Goal: Task Accomplishment & Management: Use online tool/utility

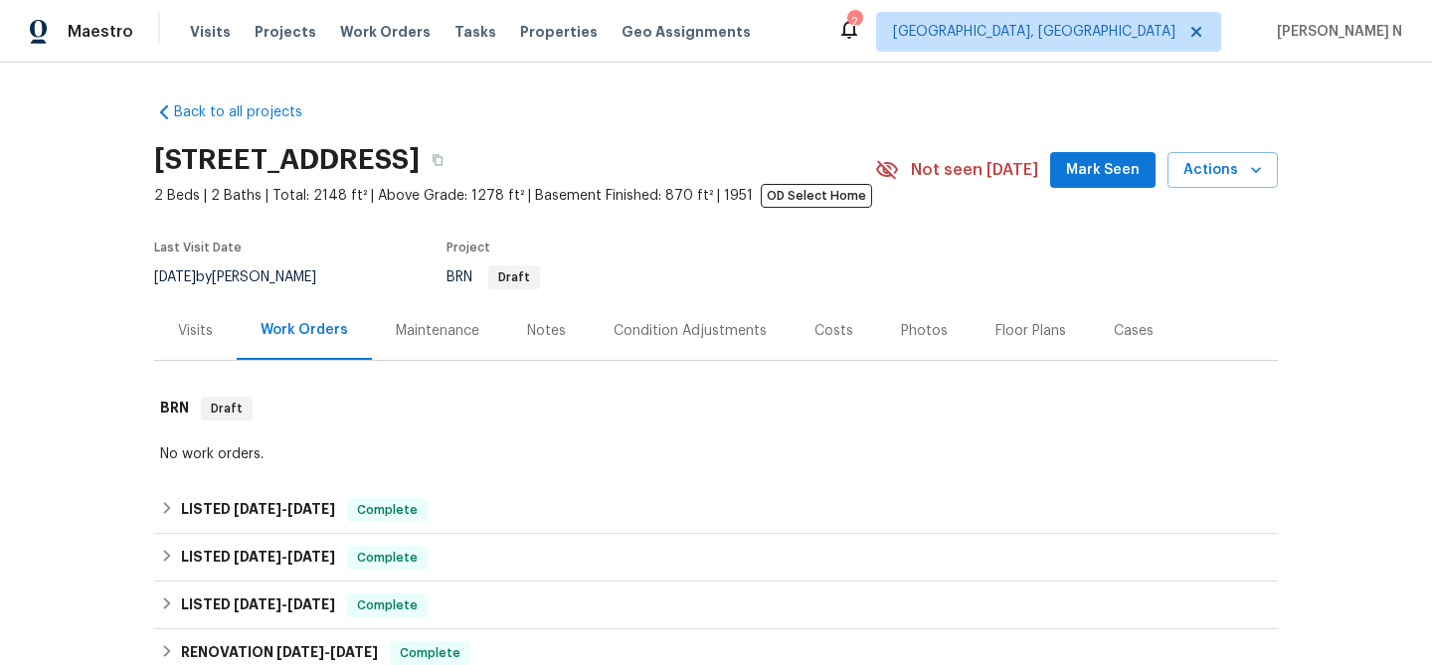
click at [460, 327] on div "Maintenance" at bounding box center [438, 331] width 84 height 20
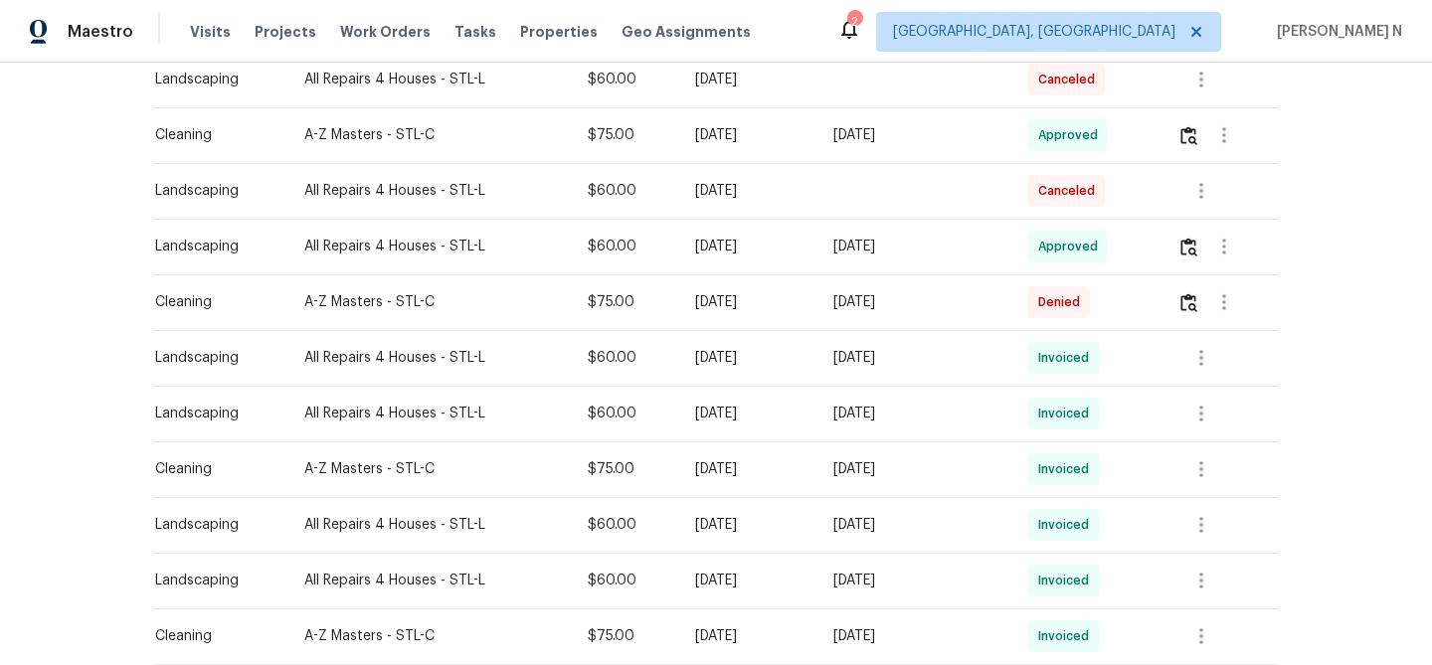
scroll to position [295, 0]
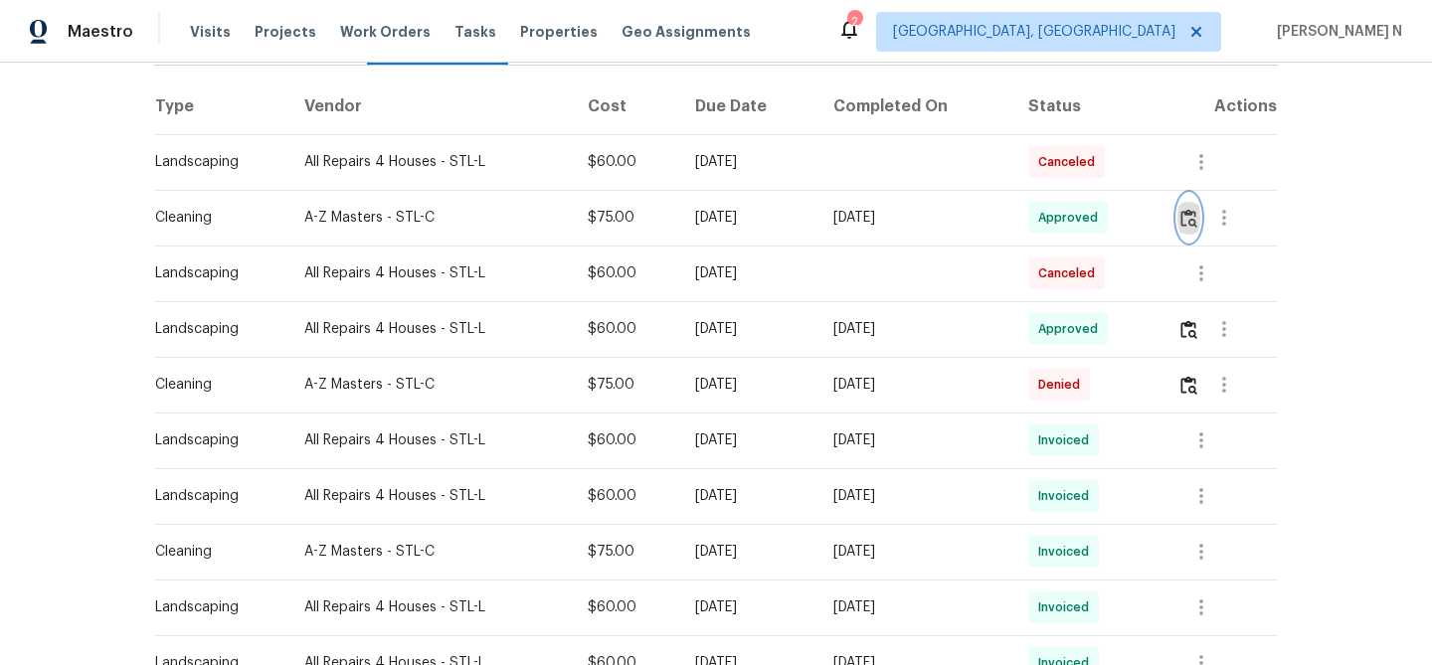
click at [1197, 215] on img "button" at bounding box center [1188, 218] width 17 height 19
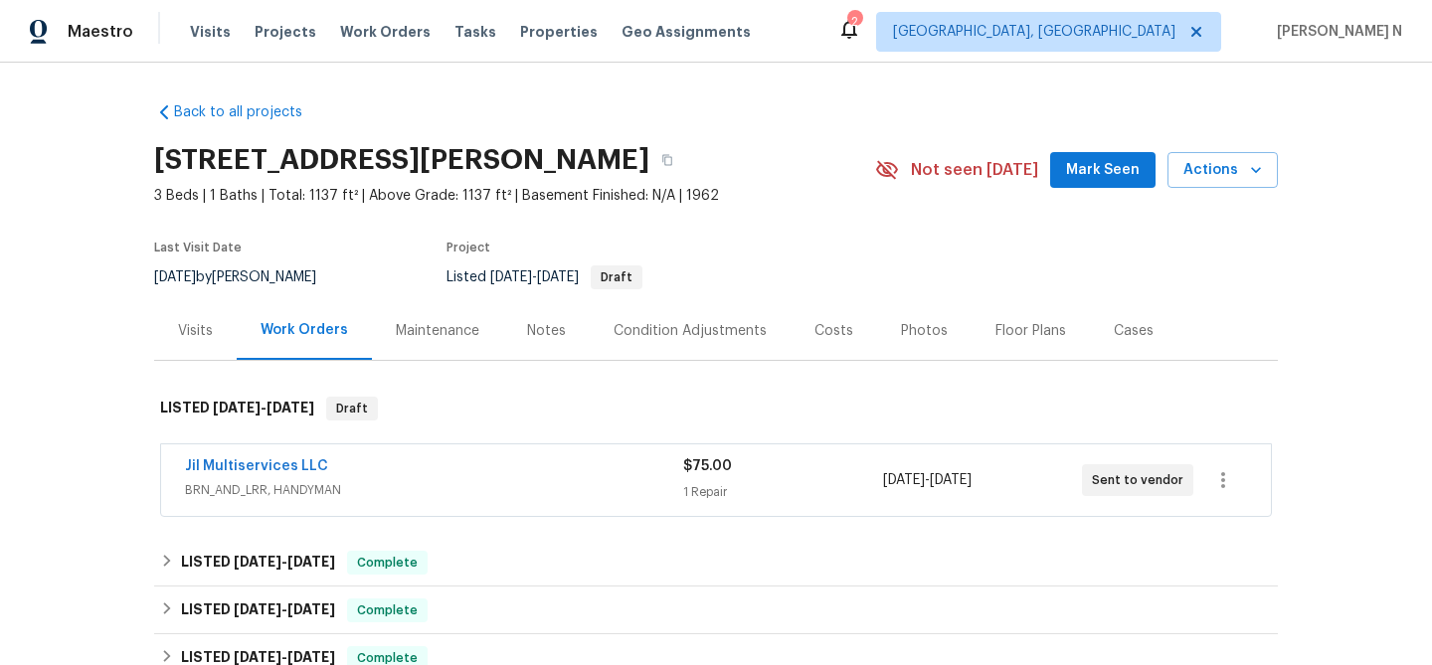
click at [427, 325] on div "Maintenance" at bounding box center [438, 331] width 84 height 20
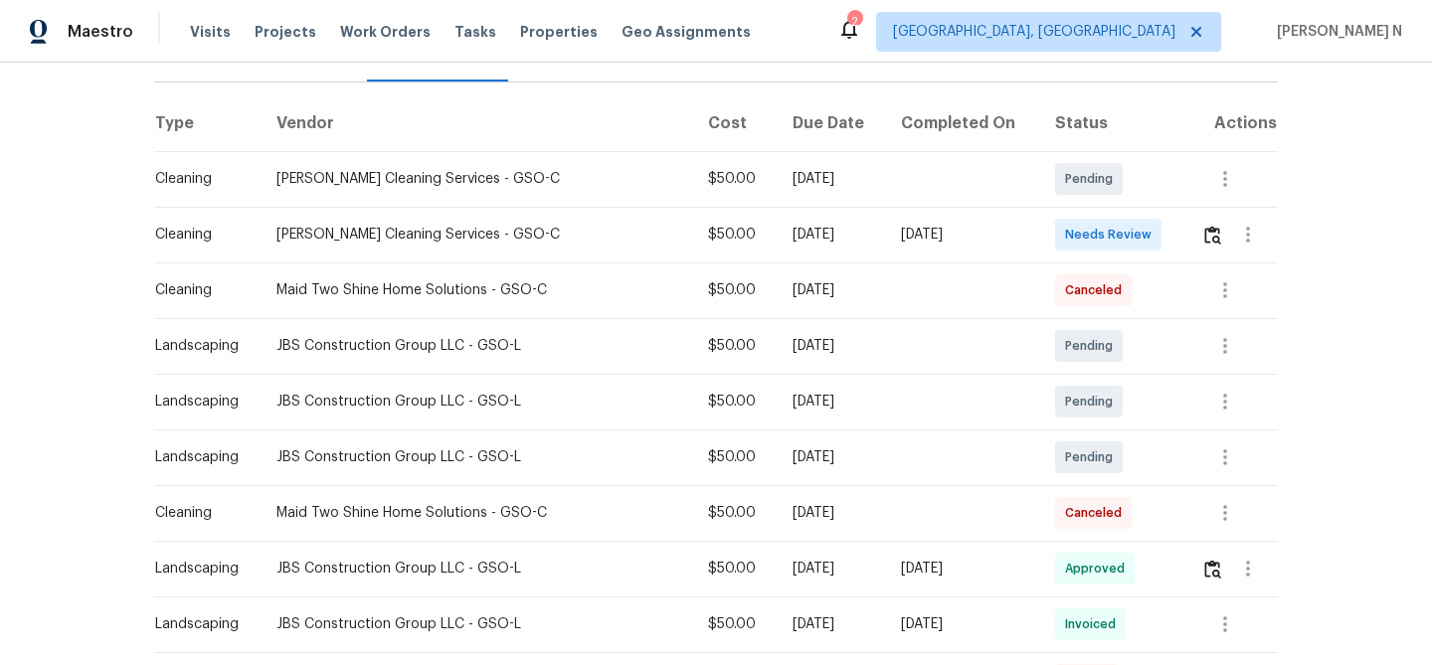
scroll to position [302, 0]
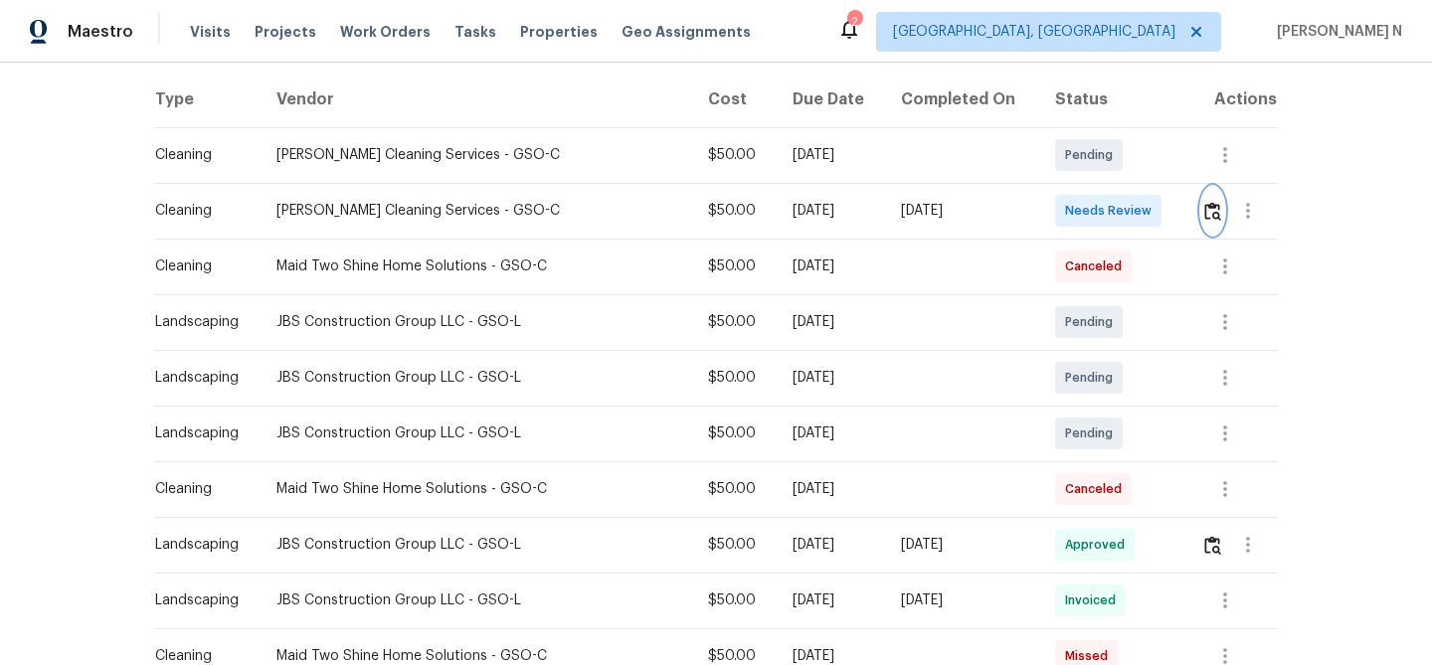
click at [1216, 213] on img "button" at bounding box center [1212, 211] width 17 height 19
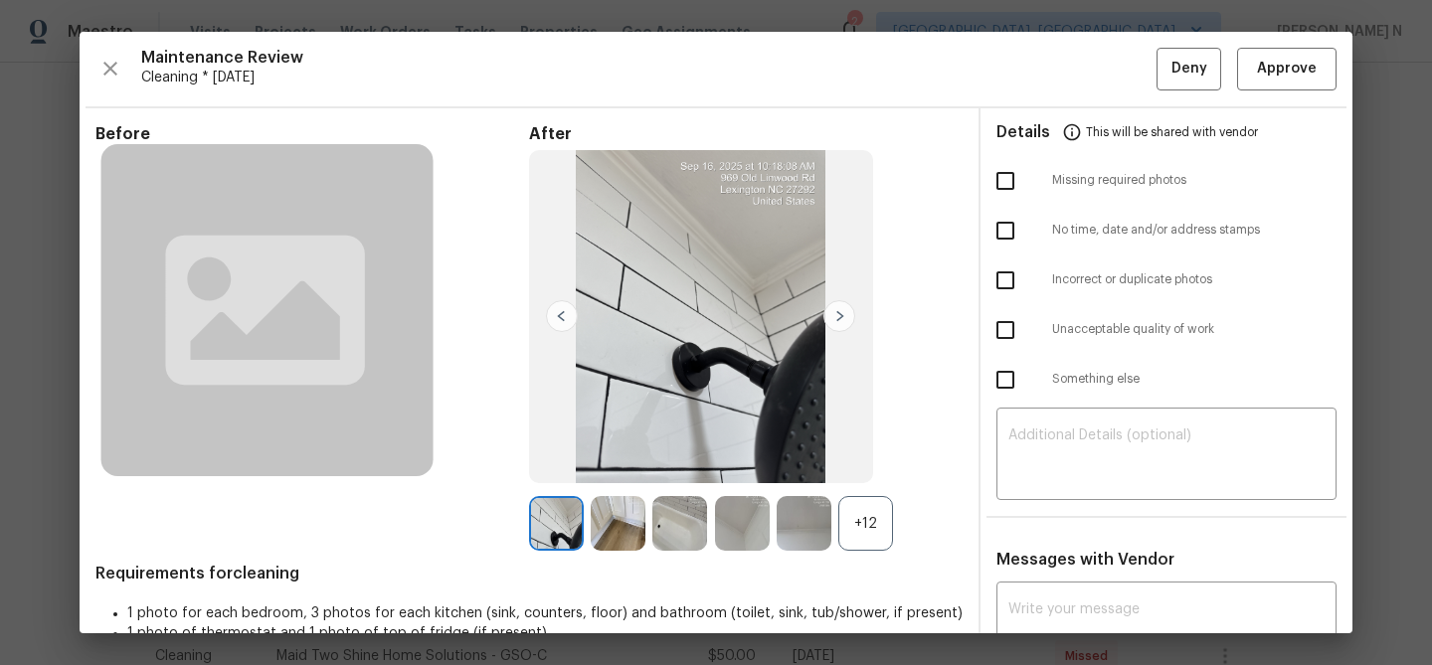
click at [856, 540] on div "+12" at bounding box center [865, 523] width 55 height 55
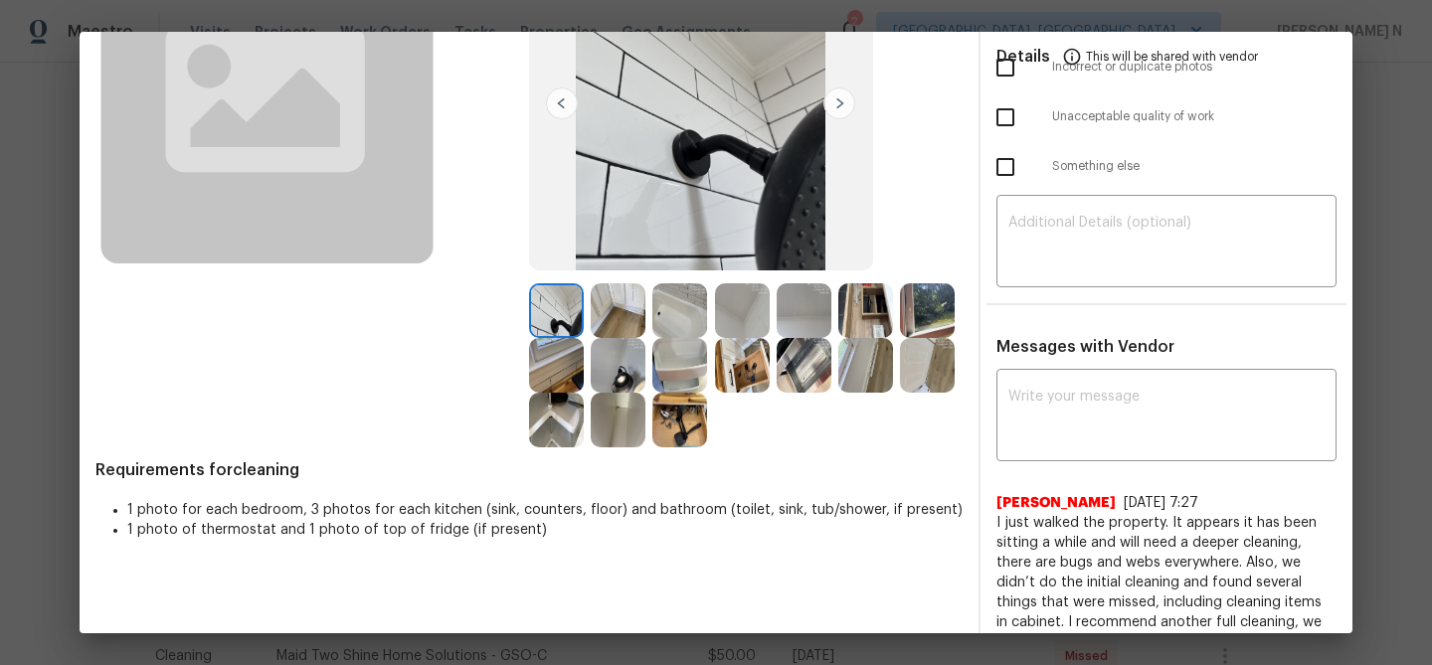
scroll to position [266, 0]
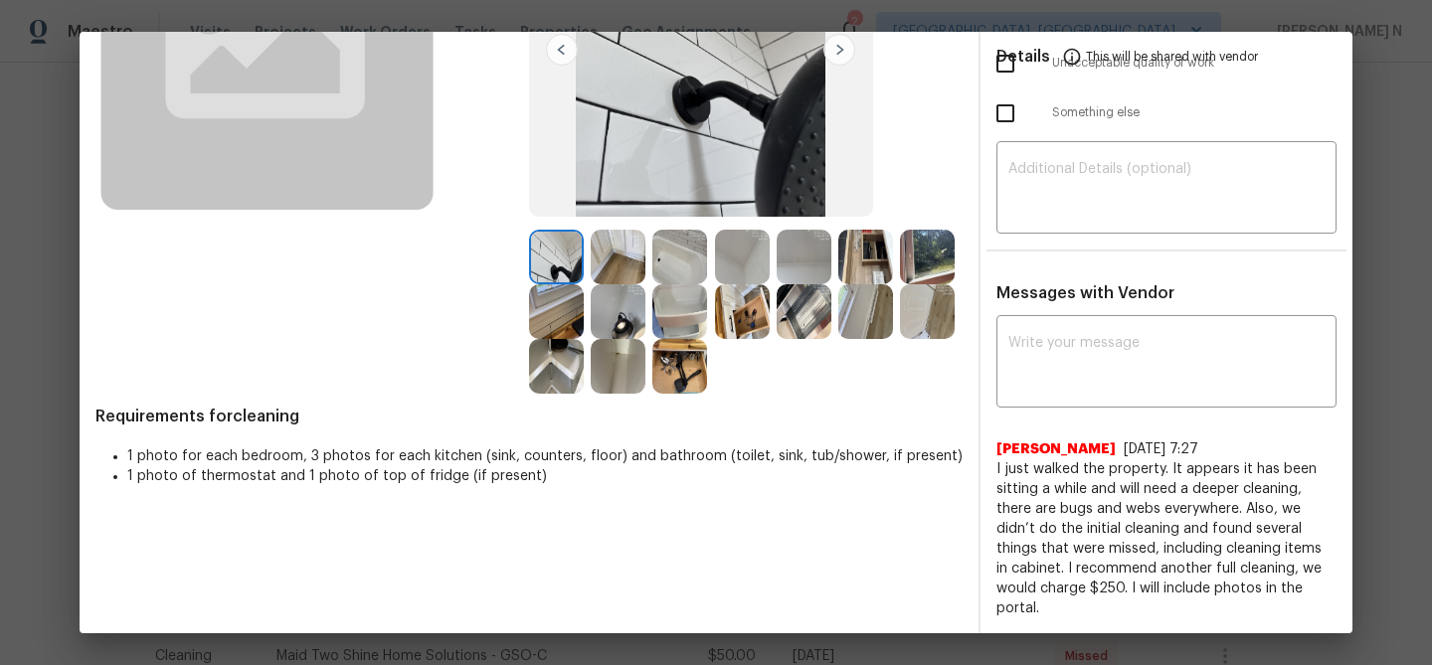
click at [814, 466] on li "1 photo for each bedroom, 3 photos for each kitchen (sink, counters, floor) and…" at bounding box center [544, 456] width 835 height 20
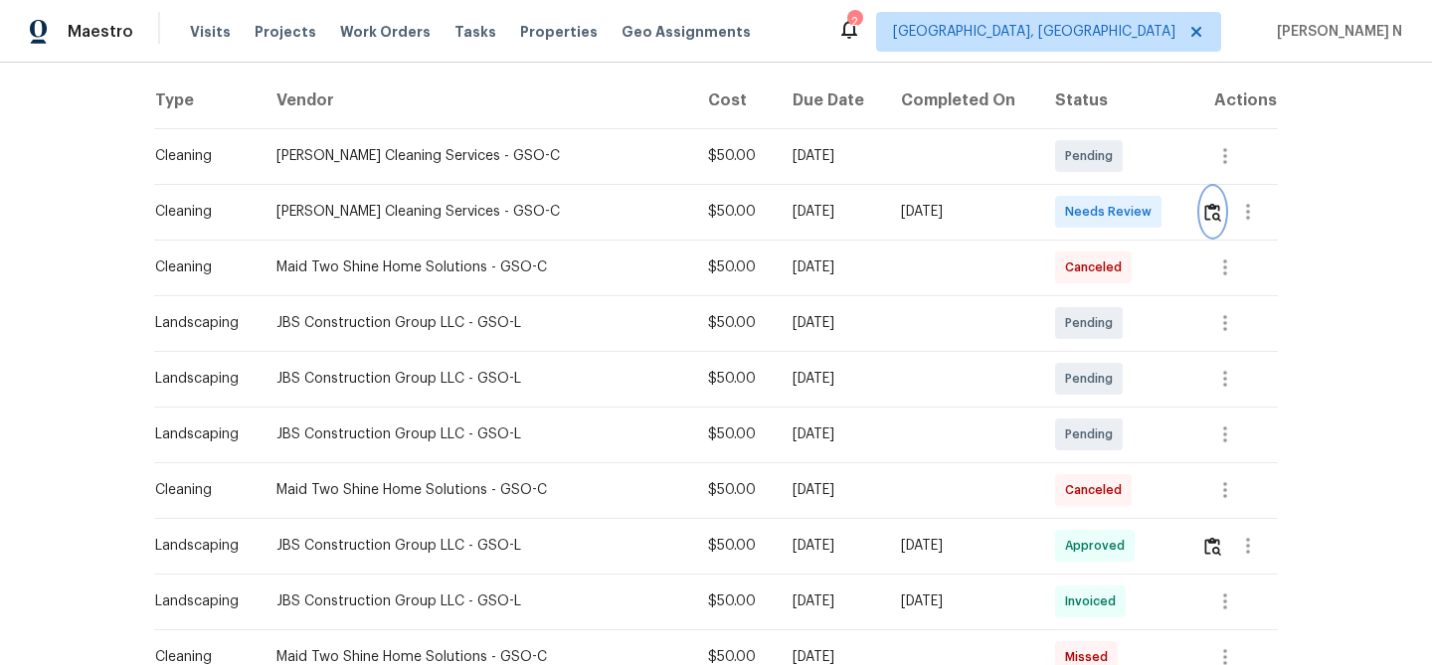
scroll to position [199, 0]
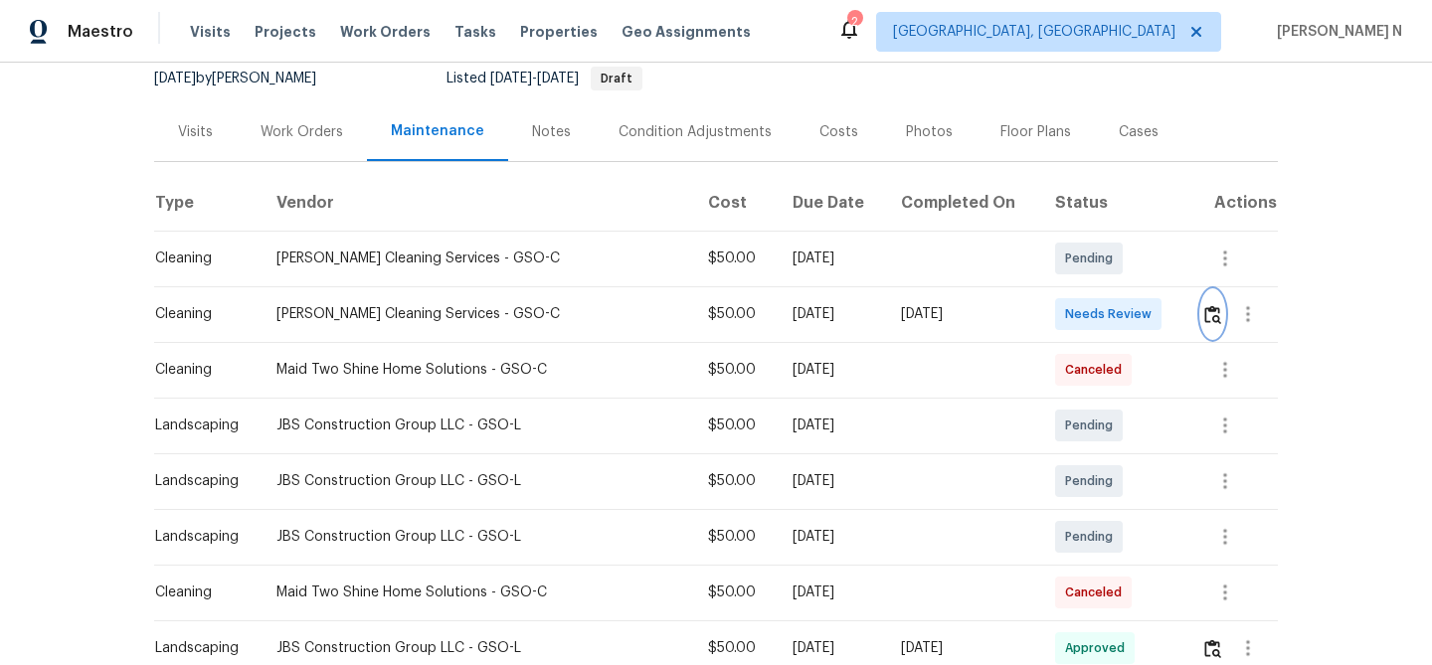
click at [1211, 326] on button "button" at bounding box center [1212, 314] width 23 height 48
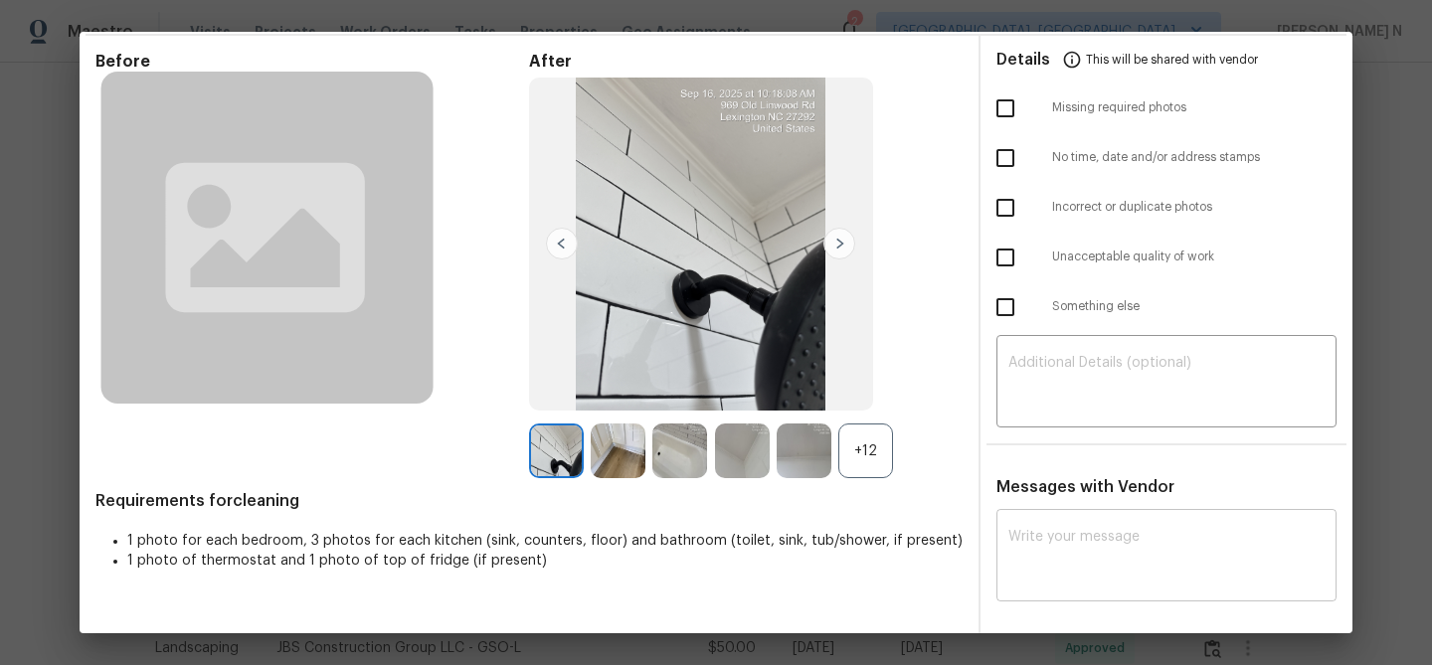
scroll to position [86, 0]
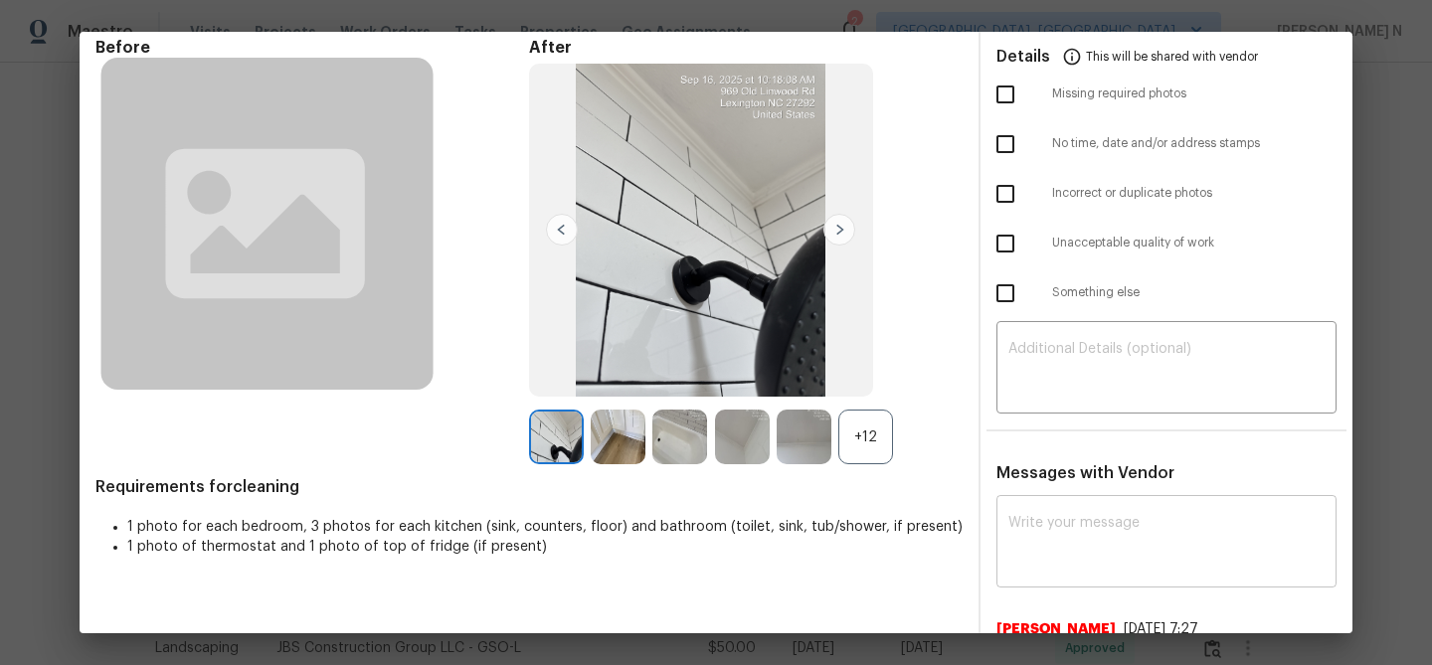
click at [1094, 528] on textarea at bounding box center [1166, 544] width 316 height 56
paste textarea "Maintenance Audit Team: Hello! Thank you for the feedback after further review …"
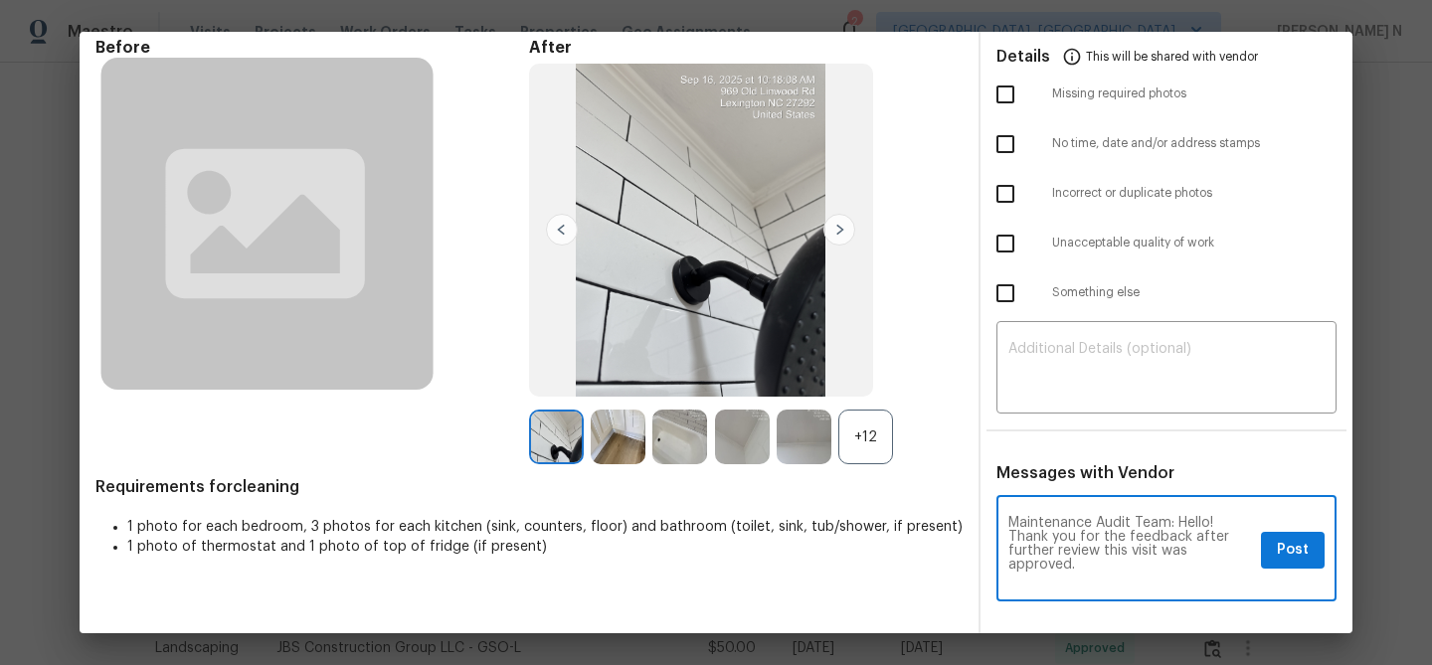
scroll to position [0, 0]
type textarea "Maintenance Audit Team: Hello! Thank you for the feedback after further review …"
click at [1269, 552] on button "Post" at bounding box center [1293, 550] width 64 height 37
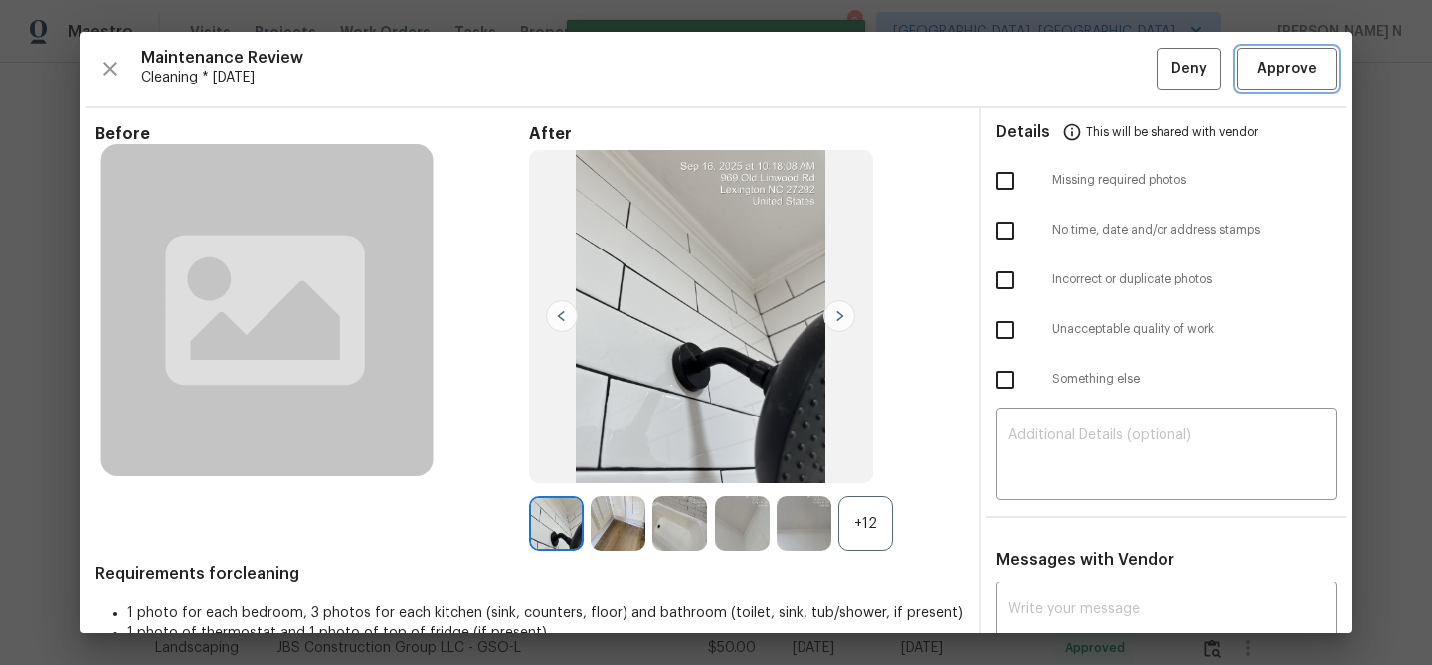
click at [1289, 82] on button "Approve" at bounding box center [1286, 69] width 99 height 43
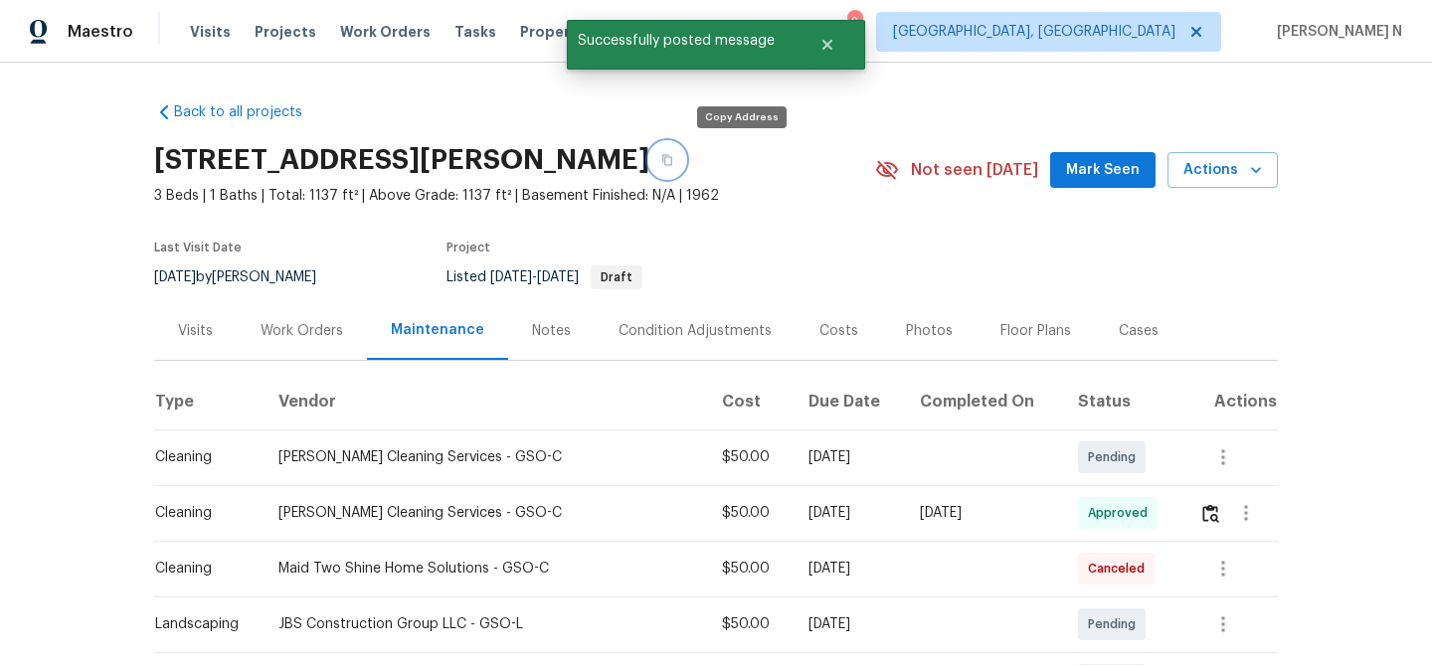
click at [685, 168] on button "button" at bounding box center [667, 160] width 36 height 36
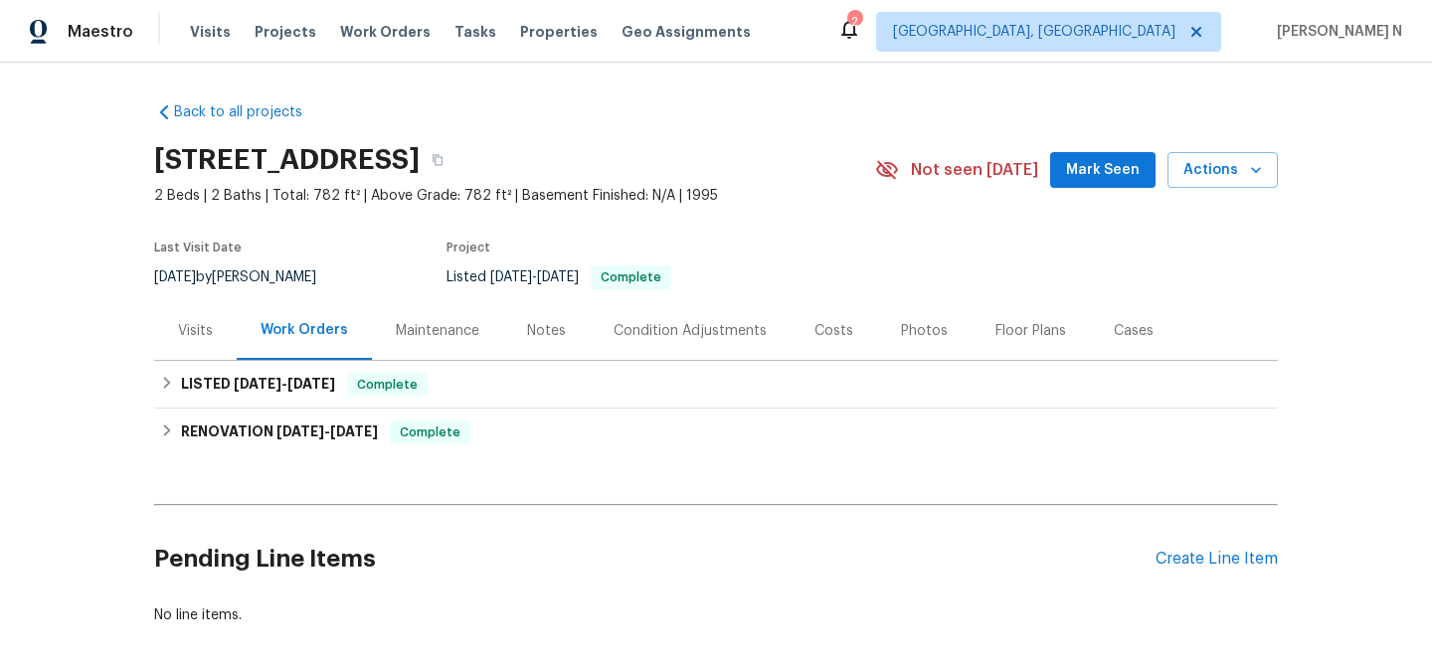
click at [412, 337] on div "Maintenance" at bounding box center [438, 331] width 84 height 20
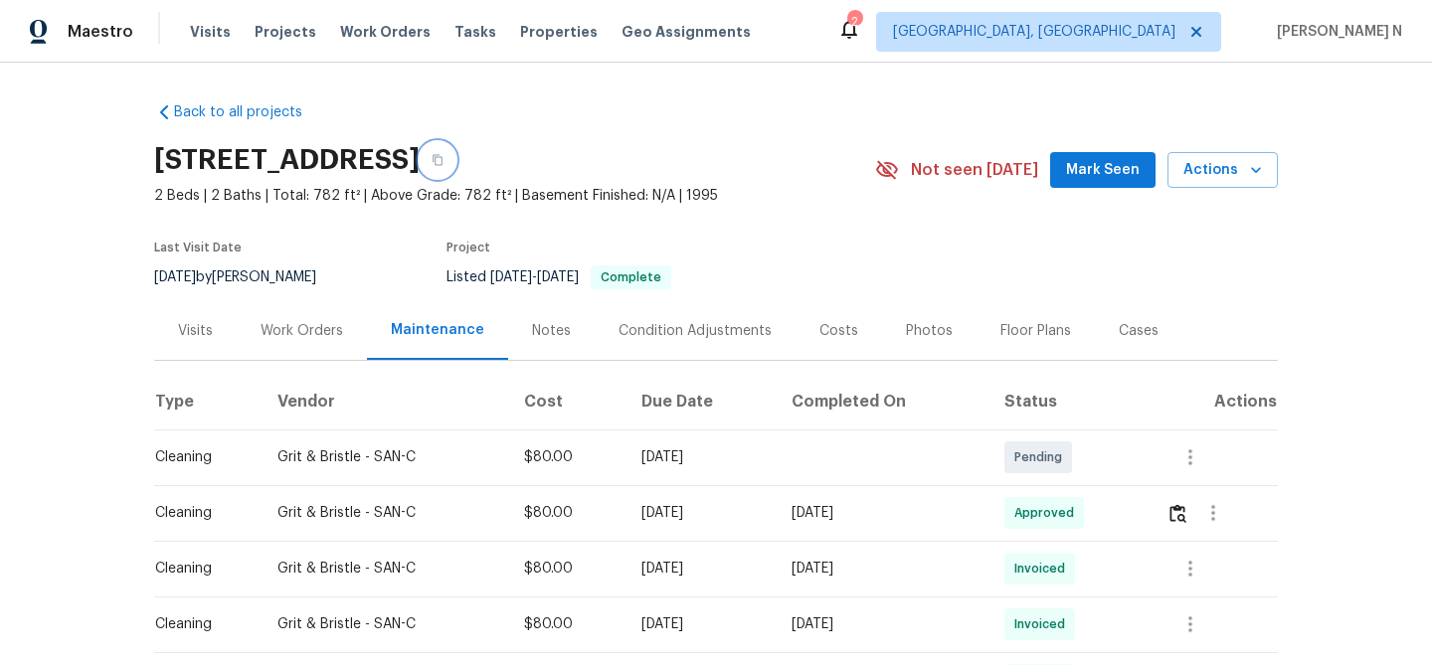
click at [442, 162] on icon "button" at bounding box center [437, 160] width 10 height 11
click at [443, 155] on icon "button" at bounding box center [437, 160] width 12 height 12
click at [455, 148] on button "button" at bounding box center [438, 160] width 36 height 36
